Goal: Information Seeking & Learning: Learn about a topic

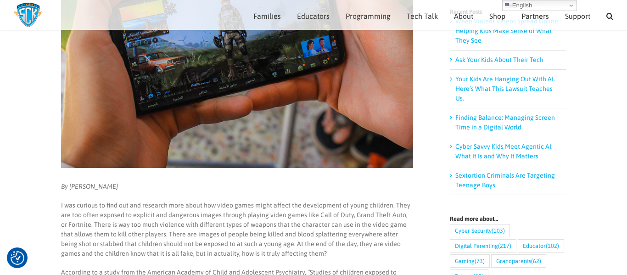
scroll to position [176, 0]
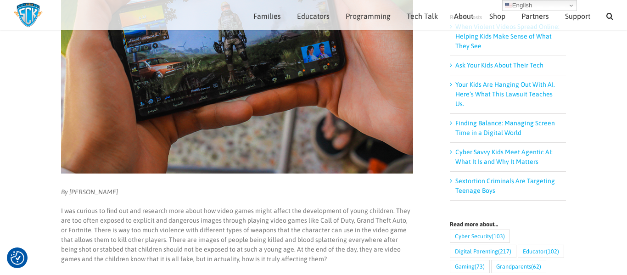
drag, startPoint x: 117, startPoint y: 192, endPoint x: 70, endPoint y: 193, distance: 47.7
click at [70, 193] on p "By [PERSON_NAME]" at bounding box center [237, 192] width 352 height 10
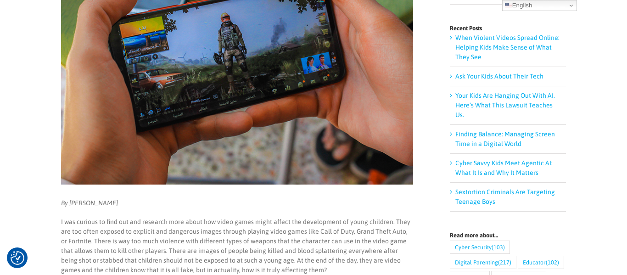
scroll to position [0, 0]
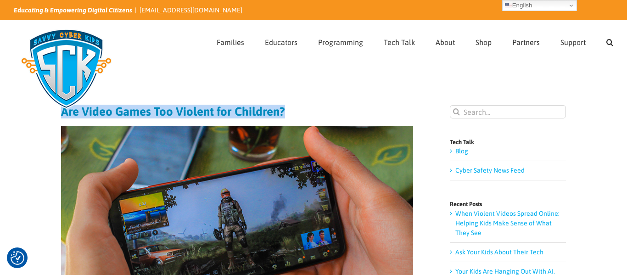
drag, startPoint x: 56, startPoint y: 115, endPoint x: 284, endPoint y: 111, distance: 228.0
copy h1 "Are Video Games Too Violent for Children?"
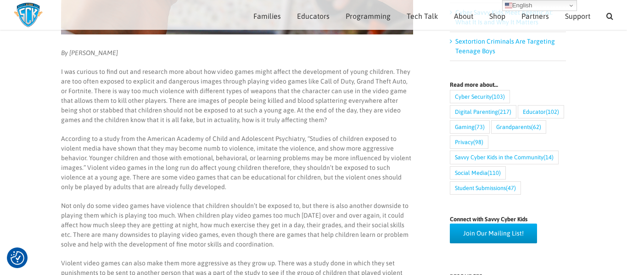
scroll to position [314, 0]
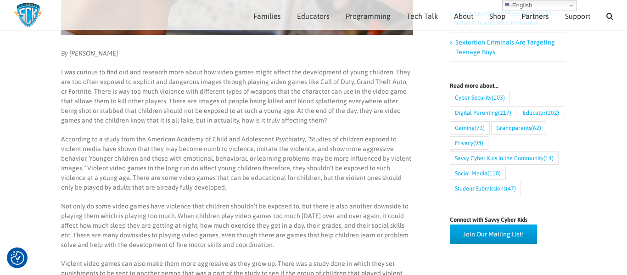
drag, startPoint x: 117, startPoint y: 51, endPoint x: 68, endPoint y: 55, distance: 49.2
click at [68, 55] on p "By [PERSON_NAME]" at bounding box center [237, 54] width 352 height 10
copy em "[PERSON_NAME]"
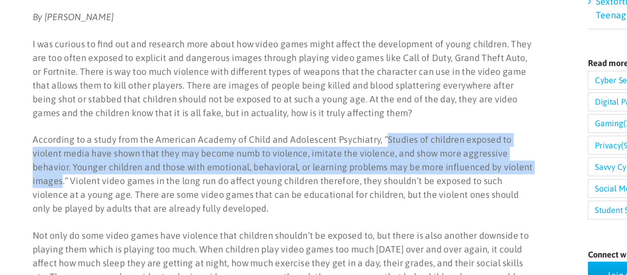
drag, startPoint x: 306, startPoint y: 136, endPoint x: 399, endPoint y: 158, distance: 95.6
click at [399, 158] on p "According to a study from the American Academy of Child and Adolescent Psychiat…" at bounding box center [237, 163] width 352 height 58
copy p "Studies of children exposed to violent media have shown that they may become nu…"
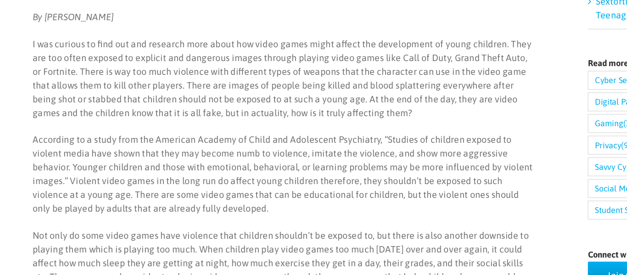
click at [329, 117] on p "I was curious to find out and research more about how video games might affect …" at bounding box center [237, 96] width 352 height 58
drag, startPoint x: 154, startPoint y: 100, endPoint x: 264, endPoint y: 109, distance: 110.4
click at [264, 109] on p "I was curious to find out and research more about how video games might affect …" at bounding box center [237, 96] width 352 height 58
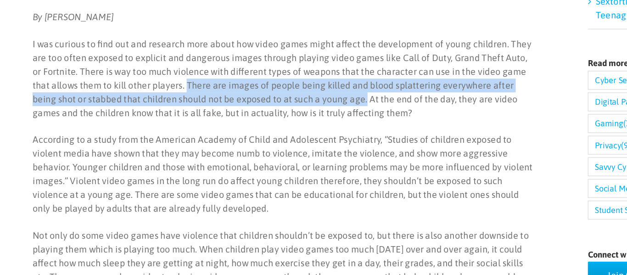
drag, startPoint x: 156, startPoint y: 100, endPoint x: 261, endPoint y: 113, distance: 105.8
click at [261, 113] on p "I was curious to find out and research more about how video games might affect …" at bounding box center [237, 96] width 352 height 58
copy p "There are images of people being killed and blood splattering everywhere after …"
